Goal: Task Accomplishment & Management: Use online tool/utility

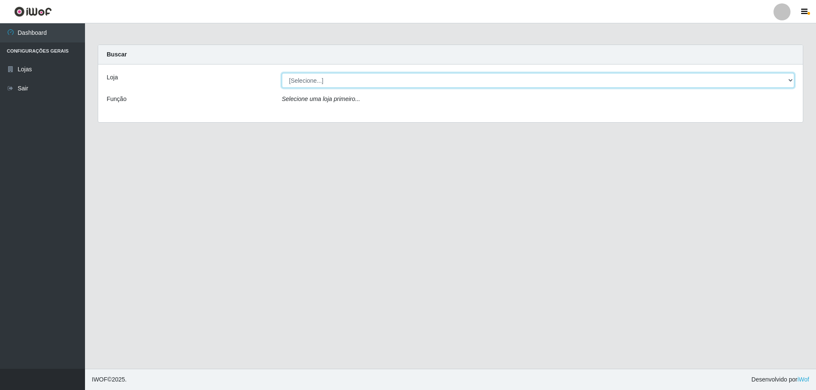
click at [361, 84] on select "[Selecione...] Atacado Vem - [STREET_ADDRESS]" at bounding box center [538, 80] width 512 height 15
select select "461"
click at [282, 73] on select "[Selecione...] Atacado Vem - [STREET_ADDRESS]" at bounding box center [538, 80] width 512 height 15
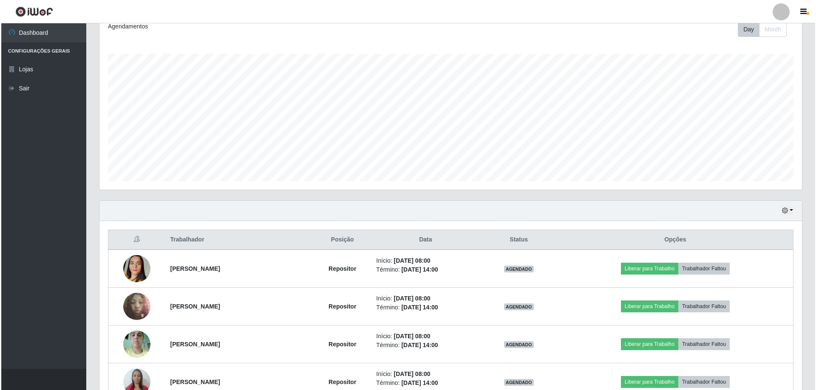
scroll to position [170, 0]
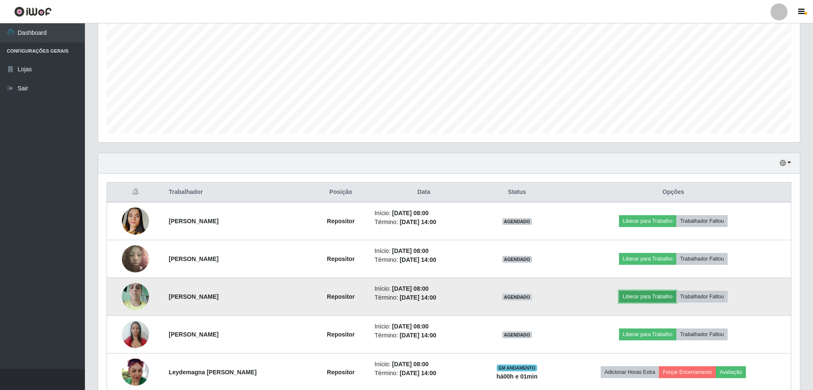
click at [646, 294] on button "Liberar para Trabalho" at bounding box center [647, 297] width 57 height 12
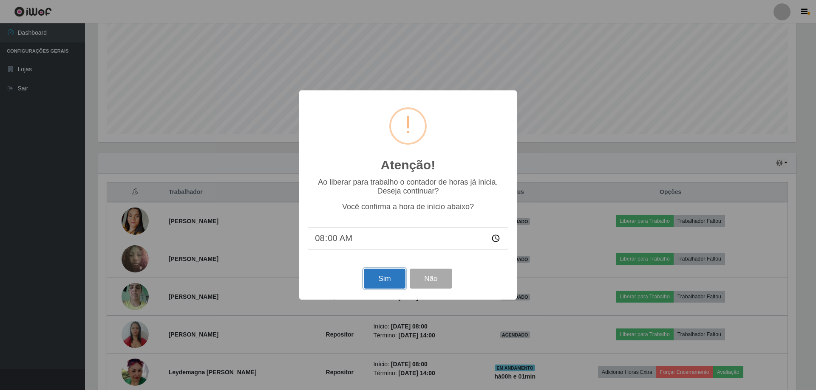
click at [384, 288] on button "Sim" at bounding box center [384, 279] width 41 height 20
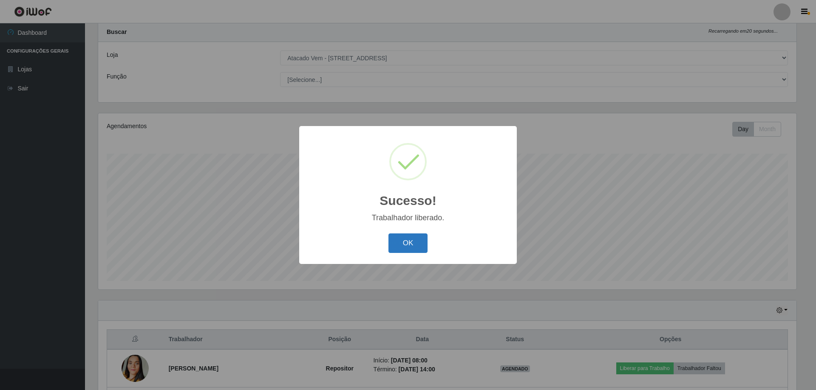
click at [412, 247] on button "OK" at bounding box center [408, 244] width 40 height 20
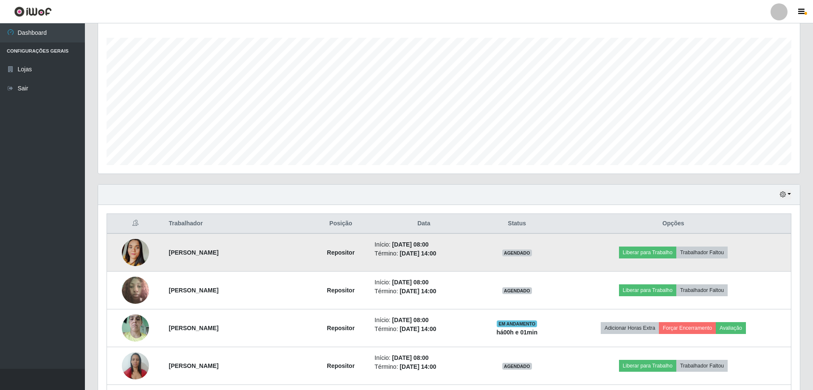
scroll to position [150, 0]
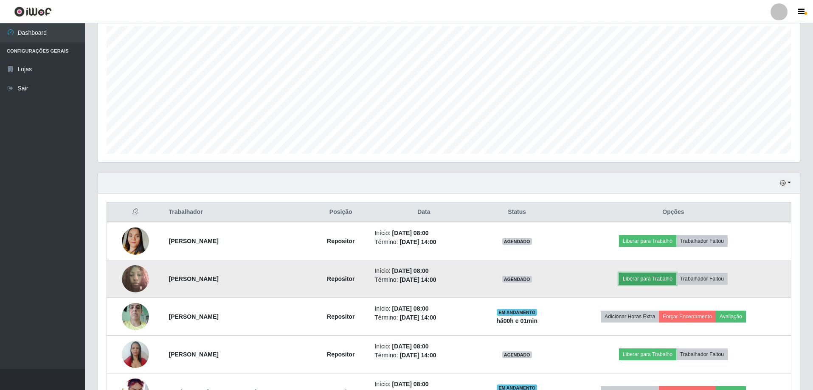
click at [659, 278] on button "Liberar para Trabalho" at bounding box center [647, 279] width 57 height 12
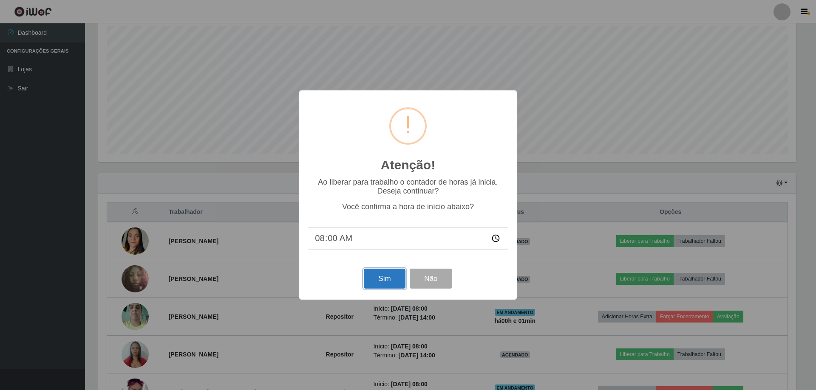
click at [387, 284] on button "Sim" at bounding box center [384, 279] width 41 height 20
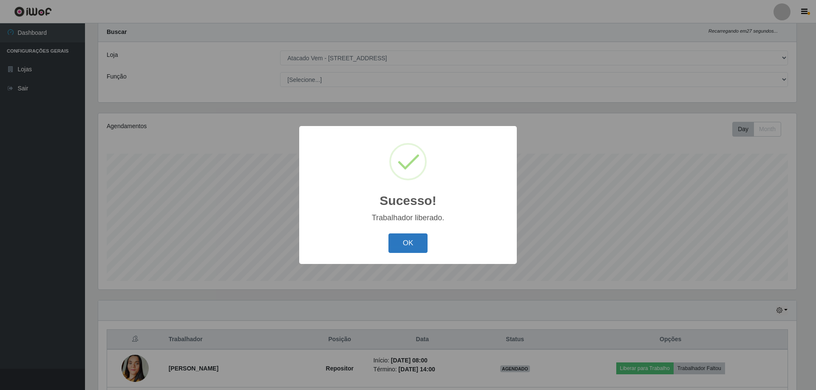
click at [414, 240] on button "OK" at bounding box center [408, 244] width 40 height 20
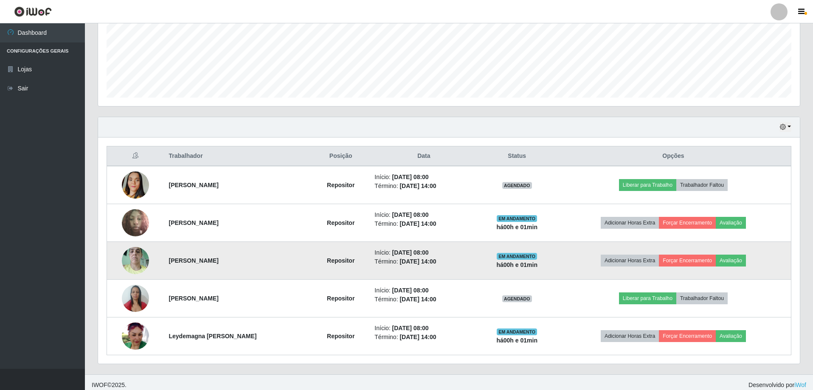
scroll to position [212, 0]
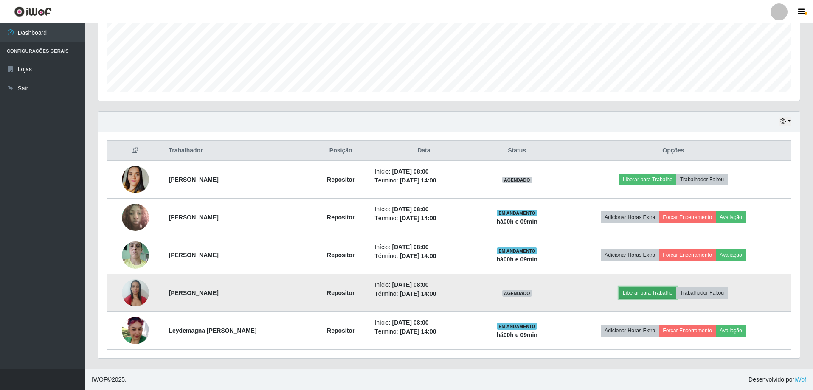
click at [648, 288] on button "Liberar para Trabalho" at bounding box center [647, 293] width 57 height 12
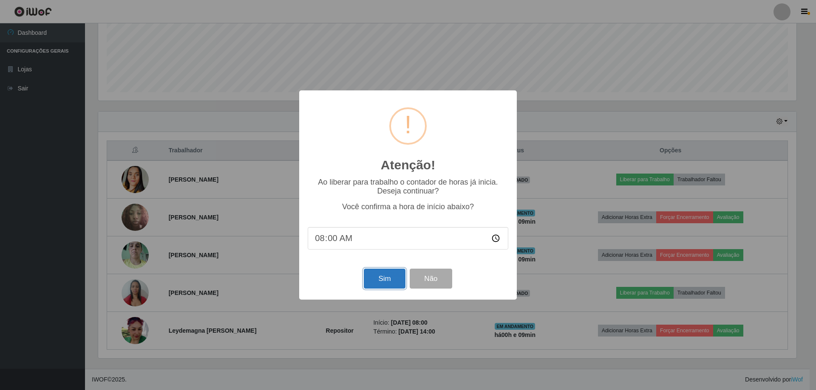
click at [393, 281] on button "Sim" at bounding box center [384, 279] width 41 height 20
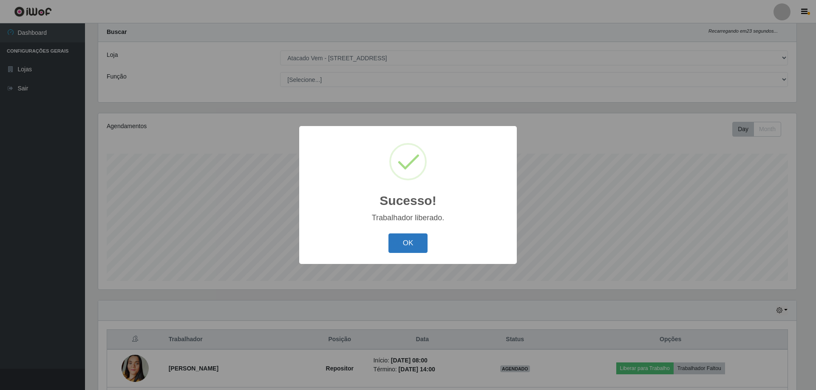
click at [407, 246] on button "OK" at bounding box center [408, 244] width 40 height 20
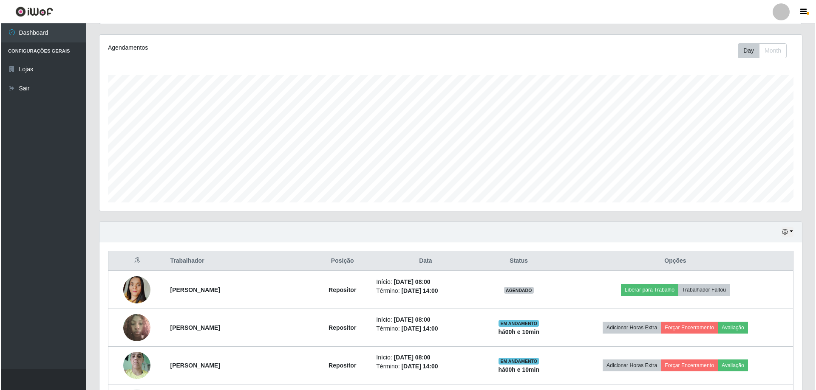
scroll to position [107, 0]
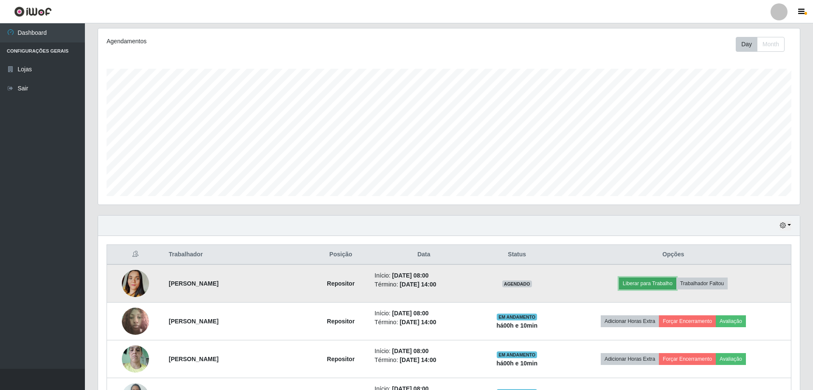
click at [648, 284] on button "Liberar para Trabalho" at bounding box center [647, 284] width 57 height 12
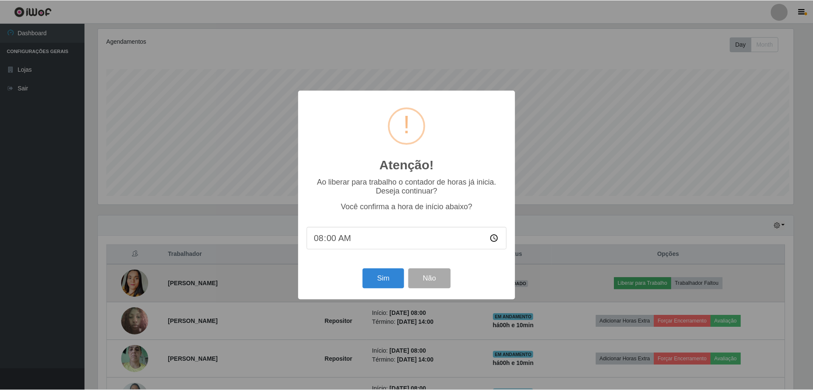
scroll to position [176, 698]
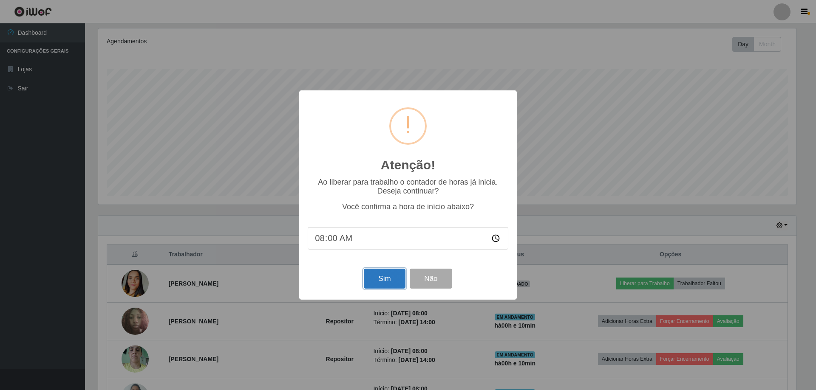
click at [391, 277] on button "Sim" at bounding box center [384, 279] width 41 height 20
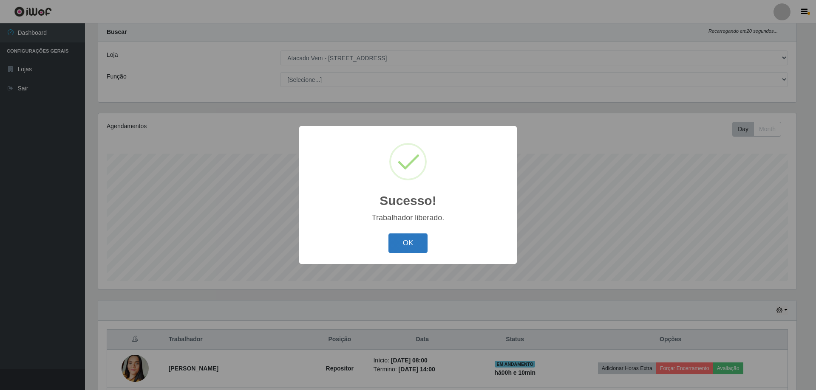
click at [401, 241] on button "OK" at bounding box center [408, 244] width 40 height 20
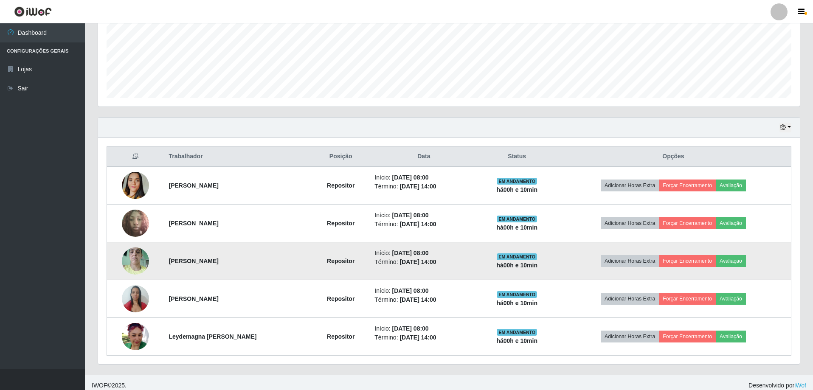
scroll to position [212, 0]
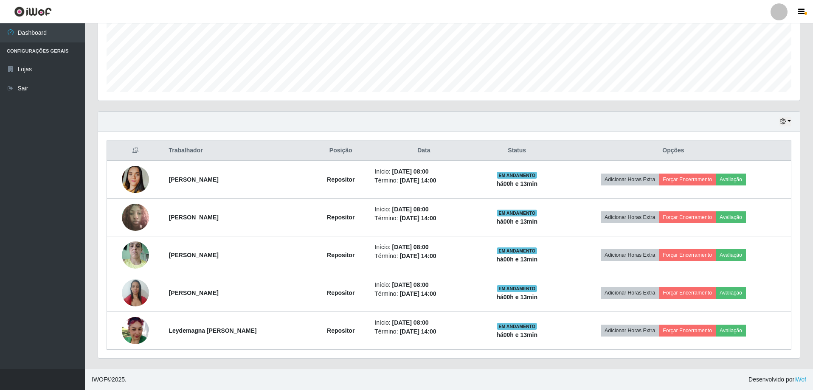
click at [130, 378] on footer "IWOF © 2025 . Desenvolvido por iWof" at bounding box center [449, 379] width 729 height 21
